Goal: Information Seeking & Learning: Learn about a topic

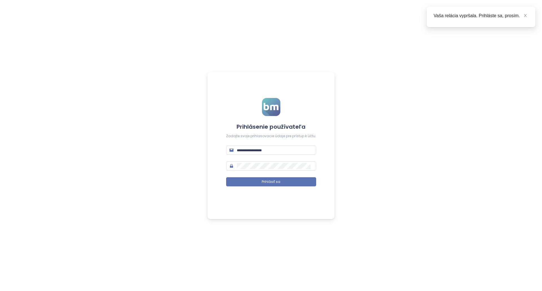
type input "**********"
click at [290, 174] on form "**********" at bounding box center [271, 145] width 90 height 95
click at [291, 182] on button "Prihlásiť sa" at bounding box center [271, 181] width 90 height 9
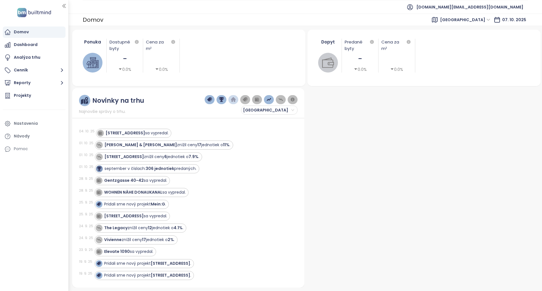
click at [479, 20] on span "[GEOGRAPHIC_DATA]" at bounding box center [465, 20] width 50 height 8
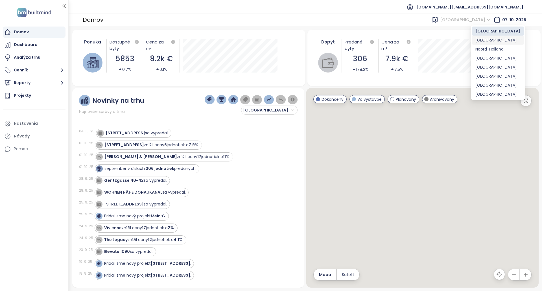
click at [489, 41] on div "[GEOGRAPHIC_DATA]" at bounding box center [497, 40] width 45 height 6
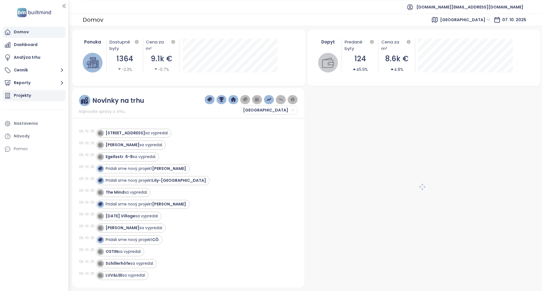
click at [39, 95] on div "Projekty" at bounding box center [34, 95] width 63 height 11
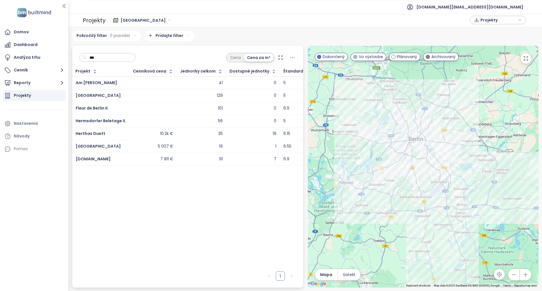
type input "***"
click at [162, 145] on div "5 007 €" at bounding box center [153, 146] width 40 height 7
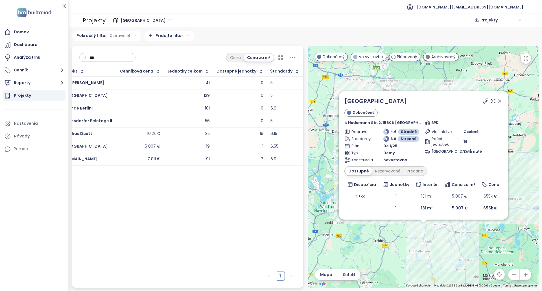
scroll to position [0, 29]
click at [380, 171] on div "Rezervované" at bounding box center [388, 171] width 32 height 8
click at [414, 170] on div "Predané" at bounding box center [414, 171] width 23 height 8
click at [344, 171] on div "Quartier Dabendorf Dokončený Hedemann Str. 2, 15806 [GEOGRAPHIC_DATA], [GEOGRAP…" at bounding box center [422, 155] width 169 height 128
click at [352, 169] on div "Dostupné" at bounding box center [357, 171] width 25 height 8
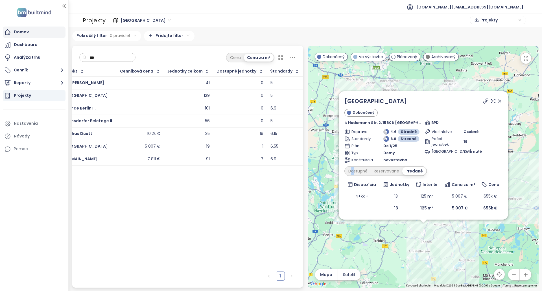
click at [49, 33] on div "Domov" at bounding box center [34, 32] width 63 height 11
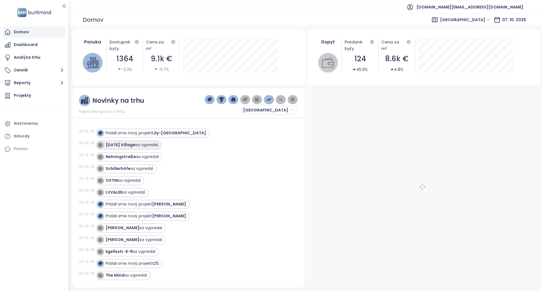
click at [144, 147] on div "[DATE] Village sa vypredal." at bounding box center [131, 145] width 53 height 6
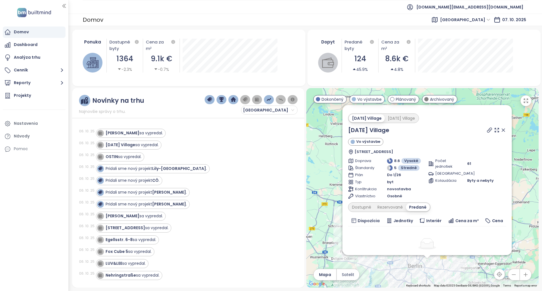
click at [142, 133] on div "[PERSON_NAME] sa vypredal." at bounding box center [133, 133] width 57 height 6
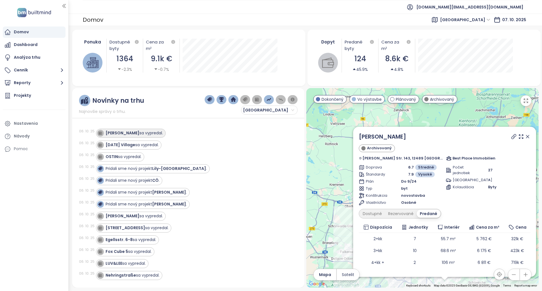
click at [131, 135] on div "[PERSON_NAME] sa vypredal." at bounding box center [133, 133] width 57 height 6
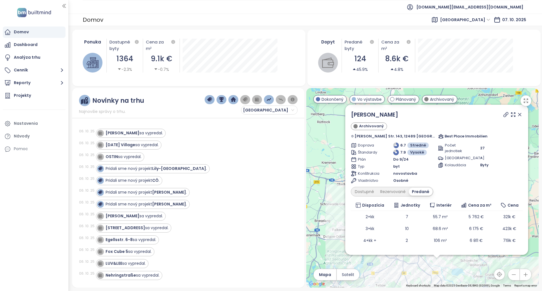
click at [503, 115] on icon at bounding box center [505, 114] width 5 height 5
drag, startPoint x: 391, startPoint y: 113, endPoint x: 358, endPoint y: 116, distance: 33.1
click at [358, 116] on div "[PERSON_NAME]" at bounding box center [436, 114] width 171 height 8
copy link "[PERSON_NAME]"
click at [153, 146] on div "[DATE] Village sa vypredal." at bounding box center [131, 145] width 53 height 6
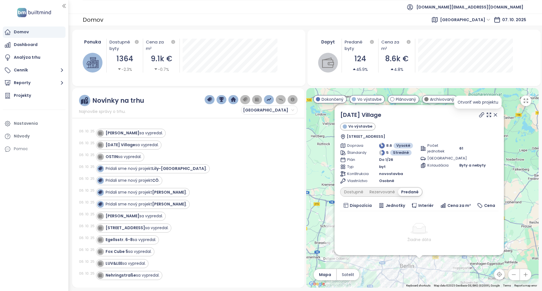
click at [478, 114] on icon at bounding box center [481, 115] width 6 height 6
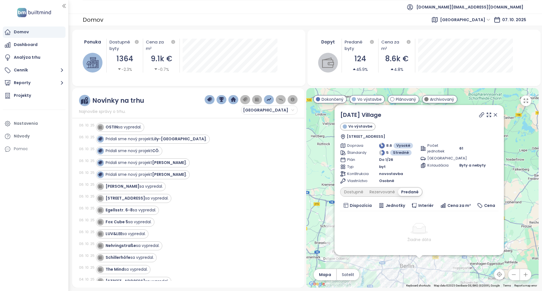
scroll to position [28, 0]
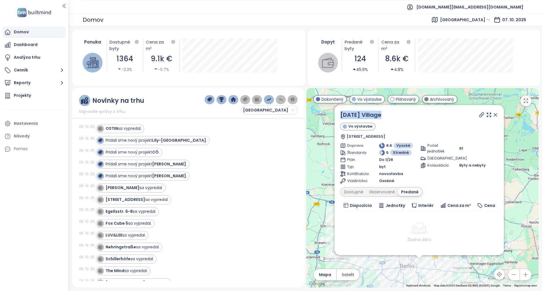
drag, startPoint x: 391, startPoint y: 114, endPoint x: 327, endPoint y: 116, distance: 64.6
click at [327, 116] on div "[DATE] Village Vo výstavbe [STREET_ADDRESS] Doprava 8.6 Vysoké Štandardy 5 Stre…" at bounding box center [422, 187] width 232 height 199
copy div "[DATE] Village"
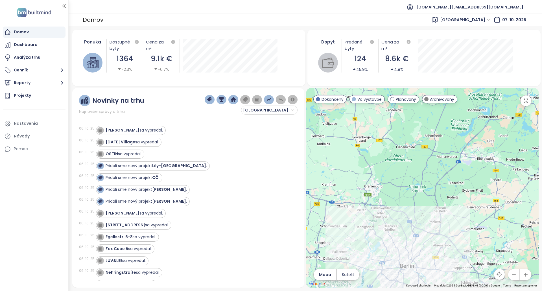
scroll to position [0, 0]
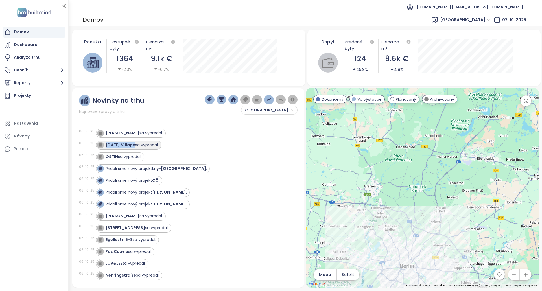
copy strong "[DATE] Village"
click at [116, 157] on strong "OSTIN" at bounding box center [111, 157] width 12 height 6
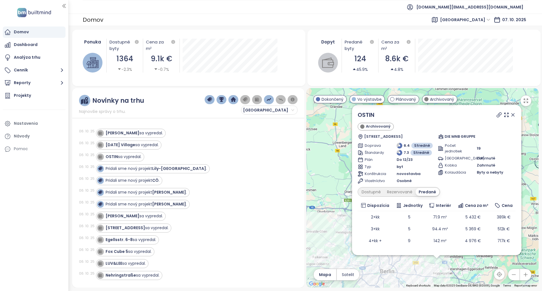
click at [496, 114] on icon at bounding box center [499, 115] width 6 height 6
copy link "OSTIN"
drag, startPoint x: 399, startPoint y: 112, endPoint x: 354, endPoint y: 115, distance: 44.9
click at [354, 115] on div "OSTIN Archivovaný [STREET_ADDRESS] DIE MNB GRUPPE Doprava 6.4 Stredné Štandardy…" at bounding box center [436, 180] width 169 height 150
click at [129, 216] on div "[PERSON_NAME] sa vypredal." at bounding box center [133, 216] width 57 height 6
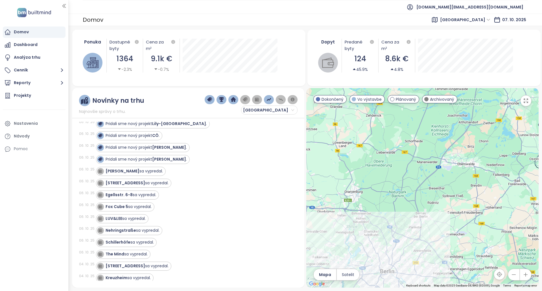
scroll to position [56, 0]
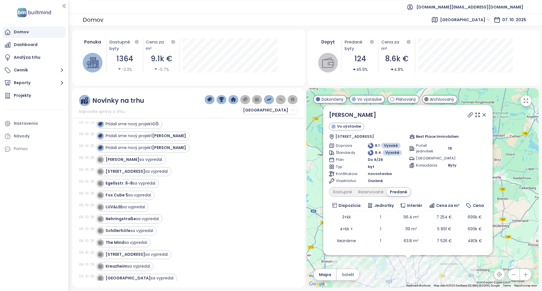
click at [467, 115] on icon at bounding box center [470, 115] width 6 height 6
drag, startPoint x: 363, startPoint y: 115, endPoint x: 326, endPoint y: 115, distance: 37.2
click at [326, 115] on div "[PERSON_NAME] výstavbe [STREET_ADDRESS] Best Place Immobilien Doprava 8.1 Vysok…" at bounding box center [407, 180] width 169 height 150
copy link "[PERSON_NAME]"
copy div "[STREET_ADDRESS]"
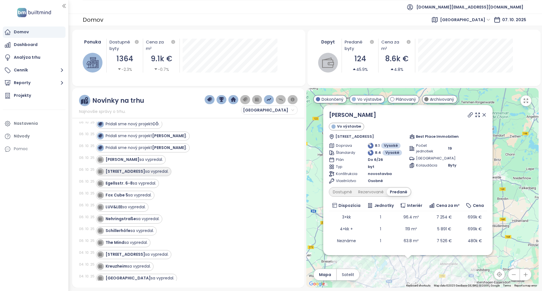
drag, startPoint x: 137, startPoint y: 172, endPoint x: 105, endPoint y: 172, distance: 31.6
click at [104, 173] on div "[STREET_ADDRESS] sa [GEOGRAPHIC_DATA]." at bounding box center [132, 171] width 71 height 7
click at [106, 172] on strong "[STREET_ADDRESS]" at bounding box center [124, 171] width 39 height 6
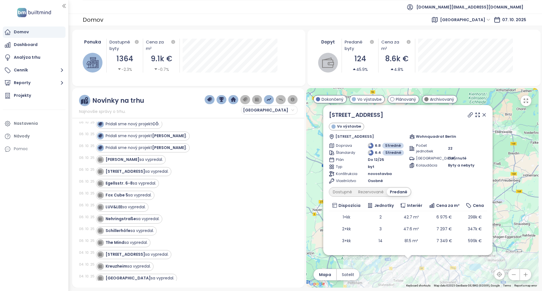
click at [468, 115] on icon at bounding box center [470, 115] width 5 height 5
click at [151, 183] on div "Egellsstr. 6-8 sa vypredal." at bounding box center [130, 183] width 50 height 6
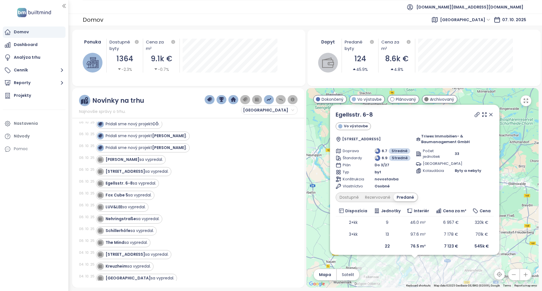
click at [477, 115] on icon at bounding box center [477, 115] width 6 height 6
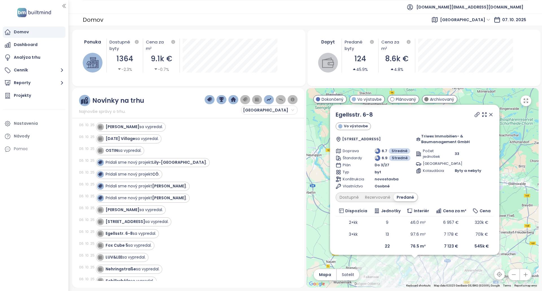
scroll to position [0, 0]
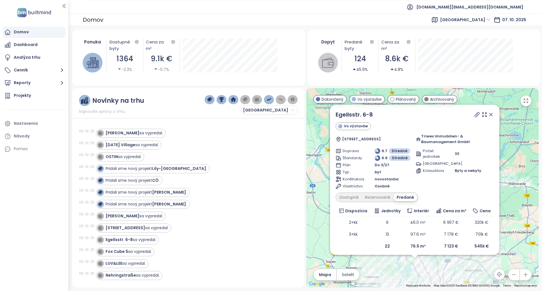
click at [144, 250] on div "Fox Cube 5 sa vypredal." at bounding box center [128, 251] width 46 height 6
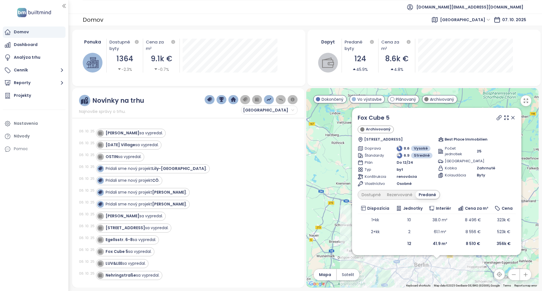
click at [496, 118] on icon at bounding box center [499, 118] width 6 height 6
copy link "Fox Cube 5"
drag, startPoint x: 400, startPoint y: 118, endPoint x: 357, endPoint y: 116, distance: 43.2
click at [357, 116] on div "Fox Cube 5 Archivovaný [STREET_ADDRESS] Best Place Immobilien Doprava 8.6 Vysok…" at bounding box center [436, 181] width 169 height 147
